Goal: Information Seeking & Learning: Check status

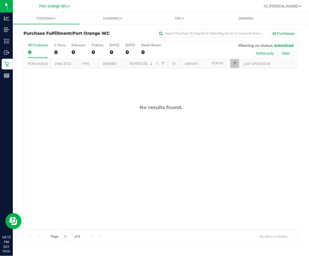
click at [217, 184] on div "No results found." at bounding box center [161, 166] width 274 height 197
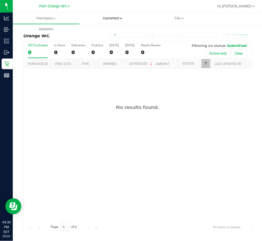
click at [112, 19] on span "Customers" at bounding box center [113, 18] width 66 height 5
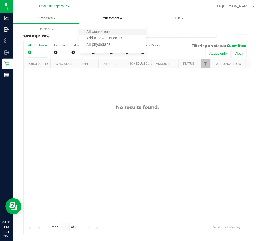
click at [102, 29] on li "All customers" at bounding box center [113, 32] width 67 height 6
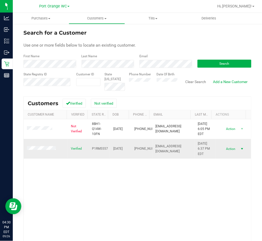
click at [240, 149] on span "select" at bounding box center [242, 149] width 4 height 4
click at [226, 179] on li "View profile" at bounding box center [230, 181] width 36 height 8
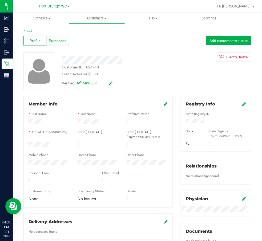
click at [60, 41] on span "Purchases" at bounding box center [58, 41] width 18 height 6
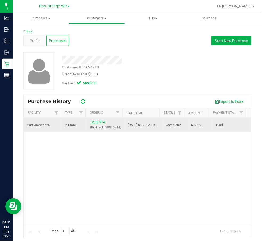
click at [94, 121] on link "12005914" at bounding box center [97, 123] width 15 height 4
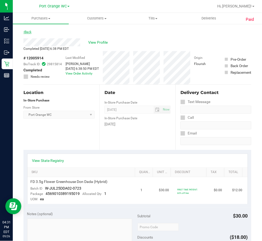
click at [25, 32] on link "Back" at bounding box center [27, 32] width 8 height 4
